Goal: Navigation & Orientation: Find specific page/section

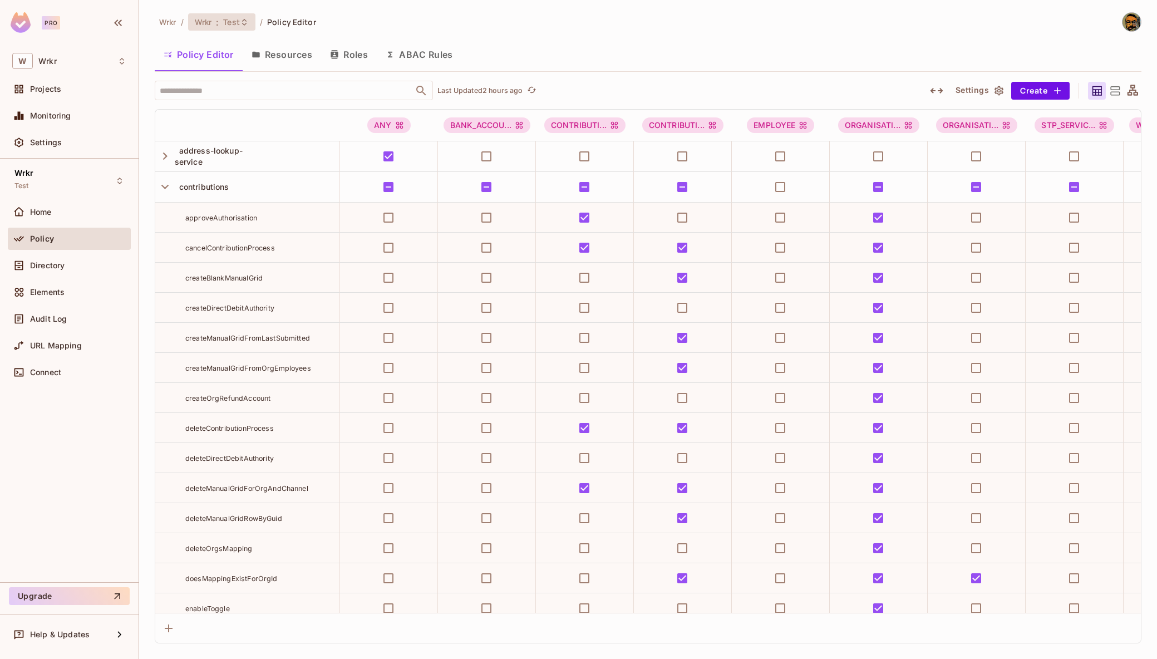
click at [233, 17] on span "Test" at bounding box center [231, 22] width 17 height 11
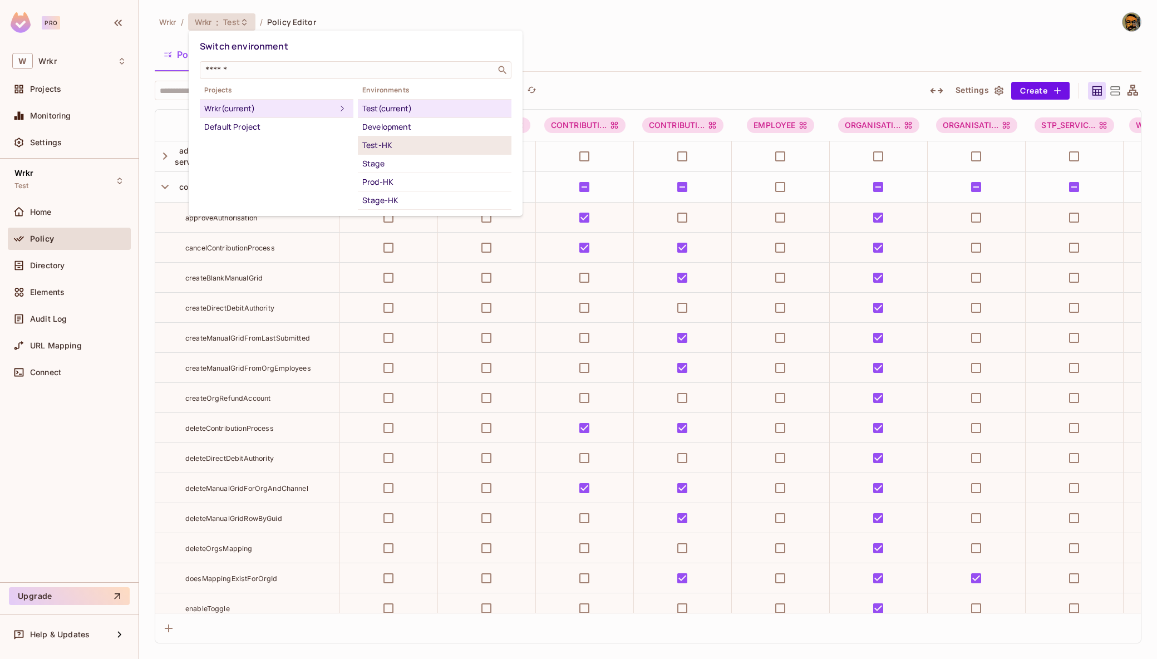
scroll to position [32, 0]
click at [406, 180] on div "Sandbox" at bounding box center [434, 186] width 145 height 13
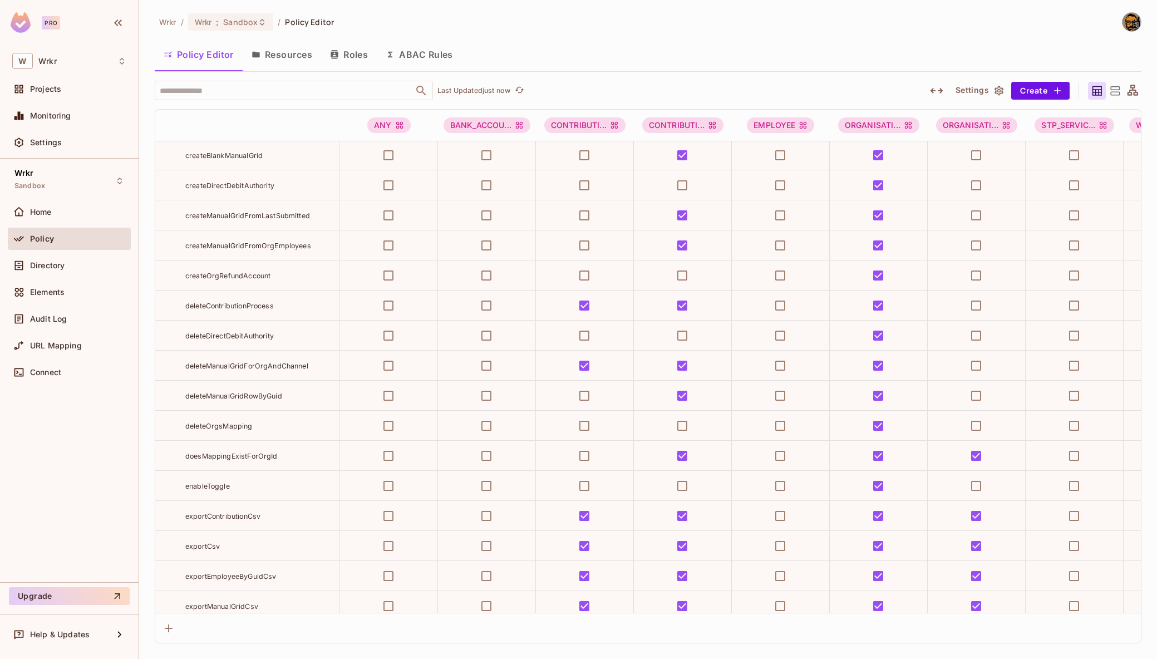
scroll to position [0, 0]
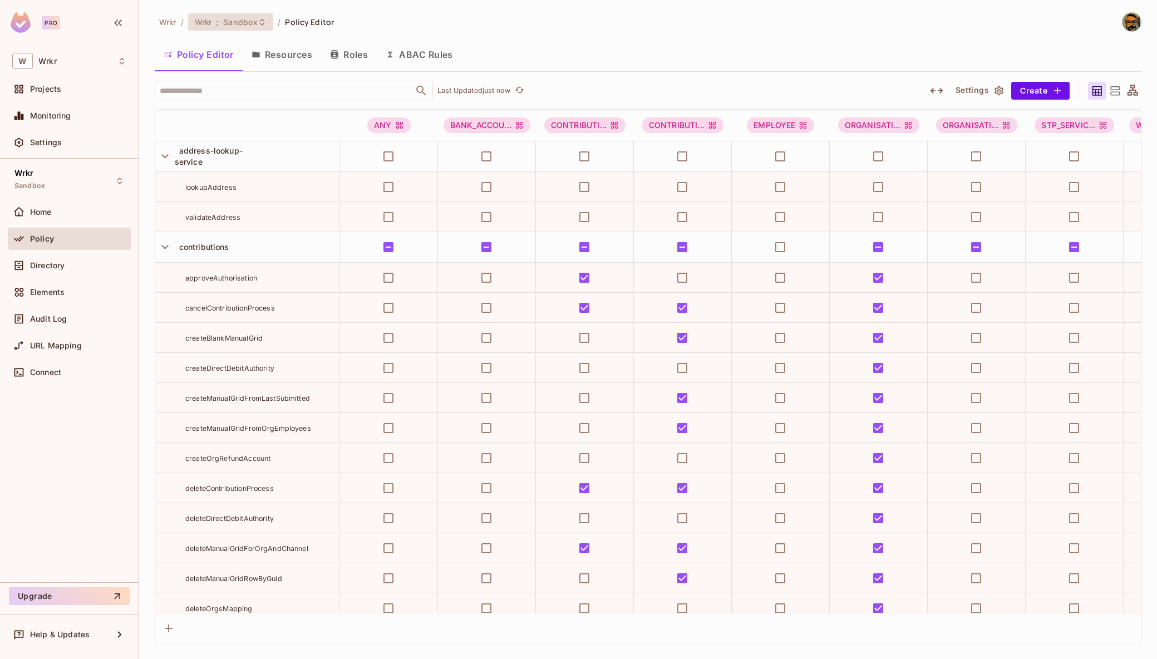
click at [242, 21] on span "Sandbox" at bounding box center [240, 22] width 35 height 11
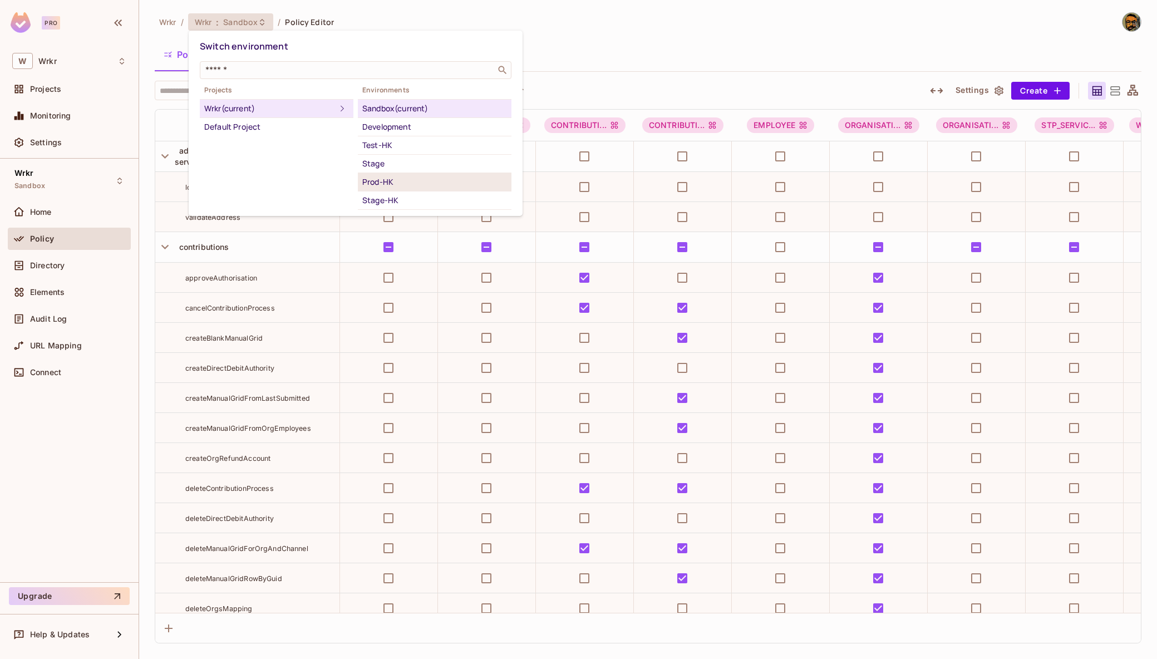
scroll to position [41, 0]
click at [429, 179] on div "Test" at bounding box center [434, 177] width 145 height 13
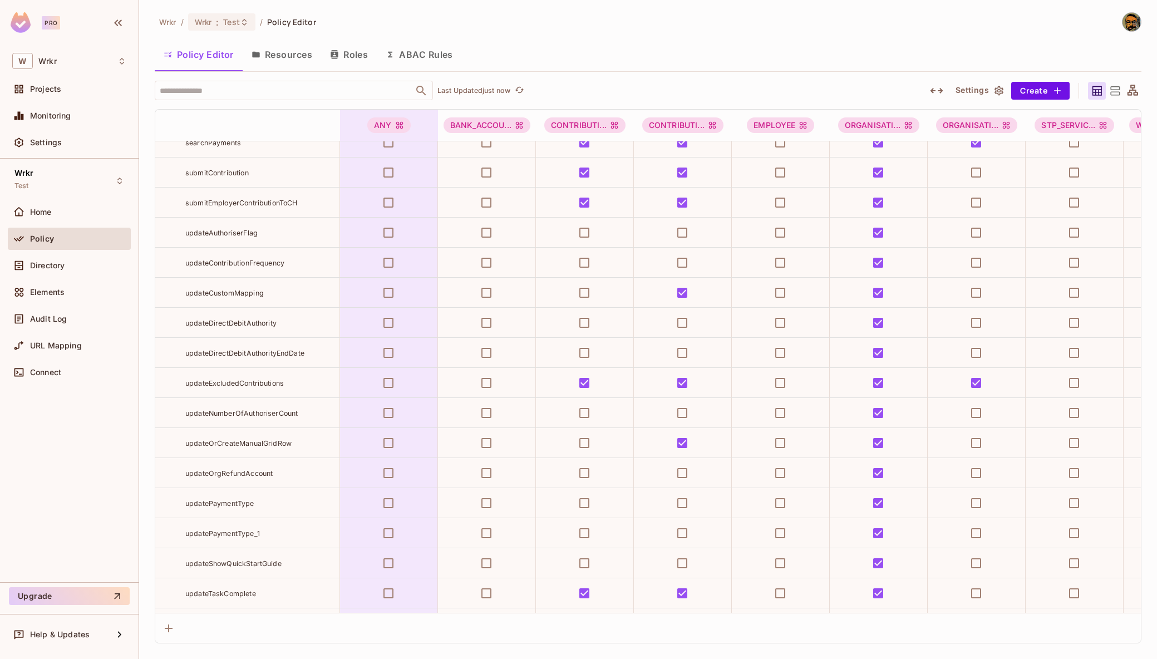
scroll to position [1910, 0]
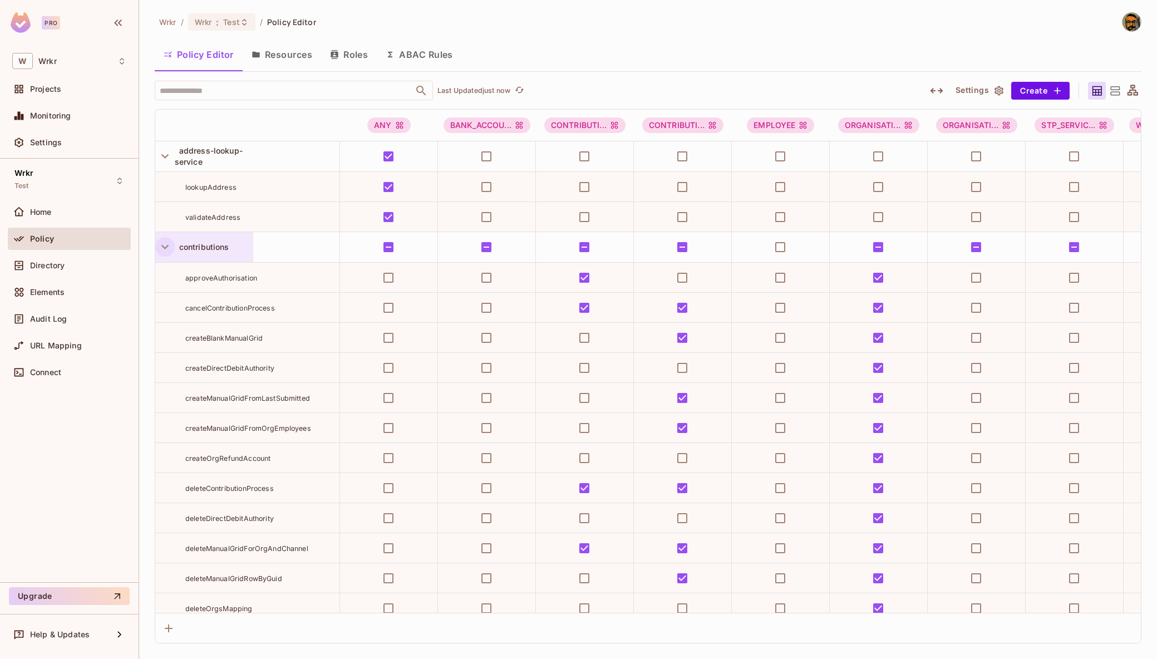
click at [159, 245] on icon "button" at bounding box center [165, 246] width 15 height 15
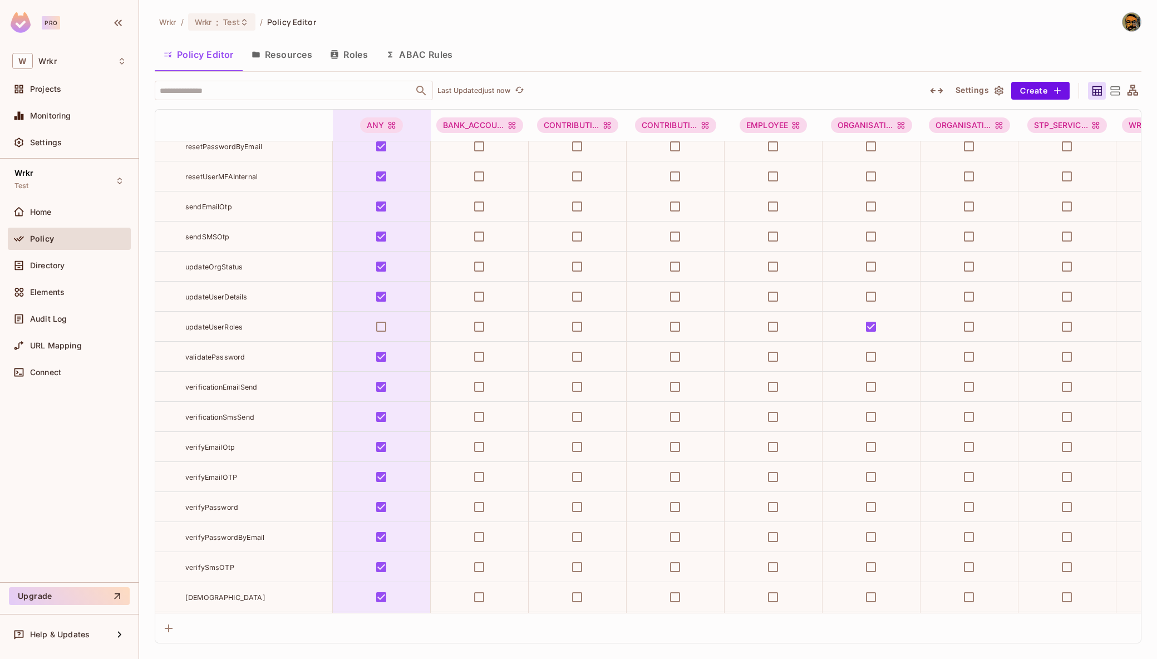
scroll to position [6656, 0]
